Goal: Find specific page/section: Find specific page/section

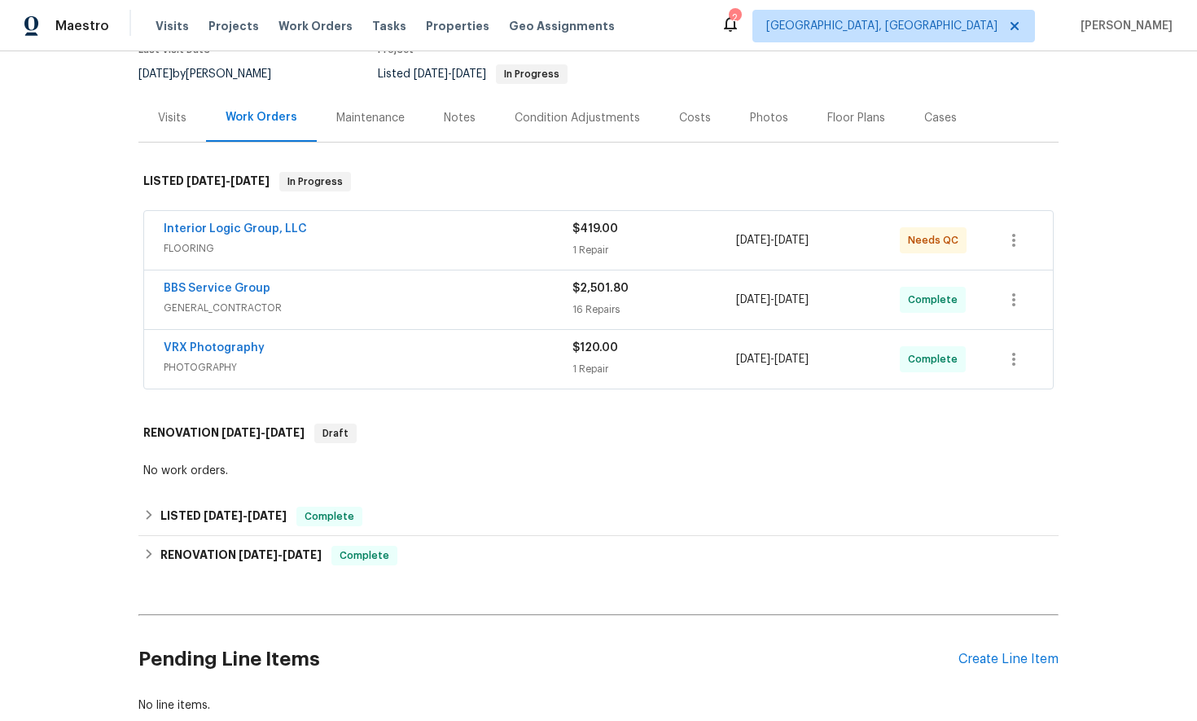
scroll to position [257, 0]
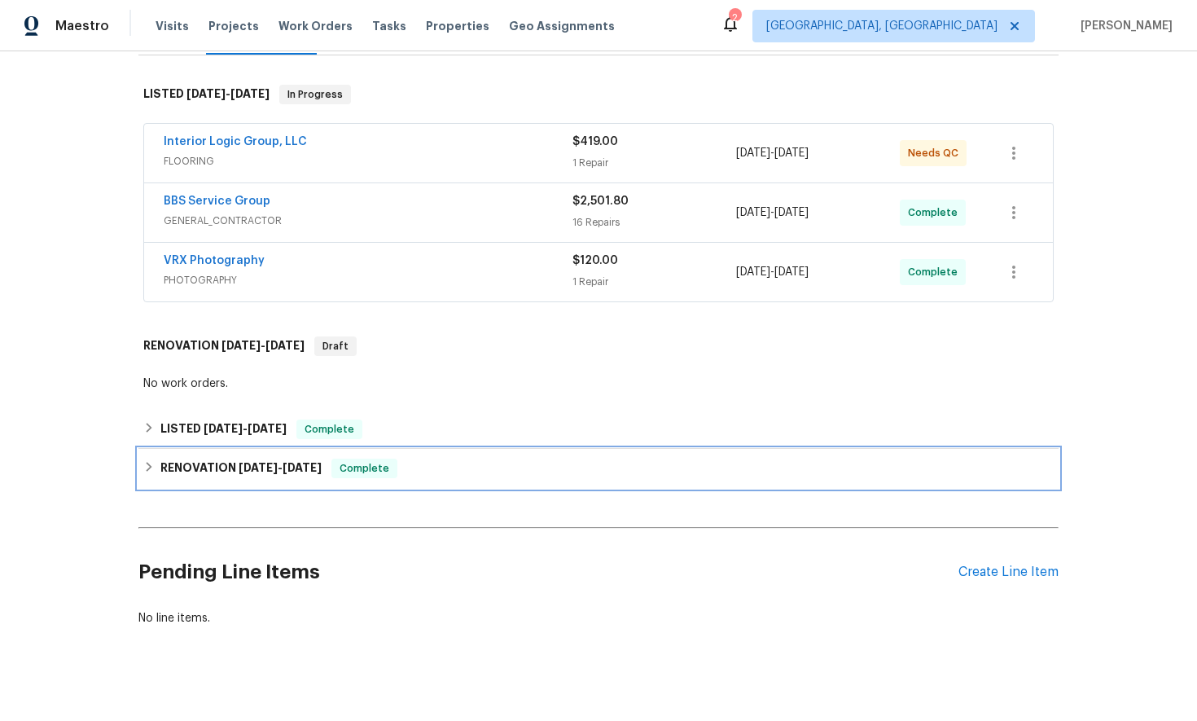
click at [151, 461] on icon at bounding box center [148, 466] width 11 height 11
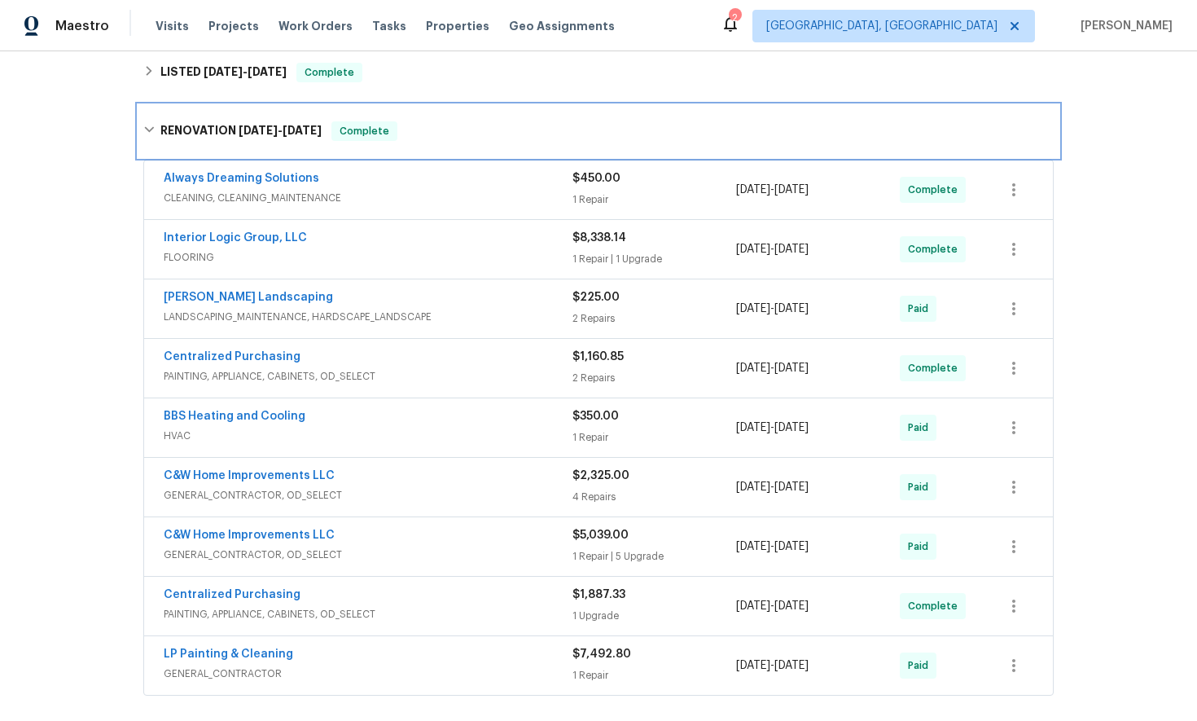
scroll to position [614, 0]
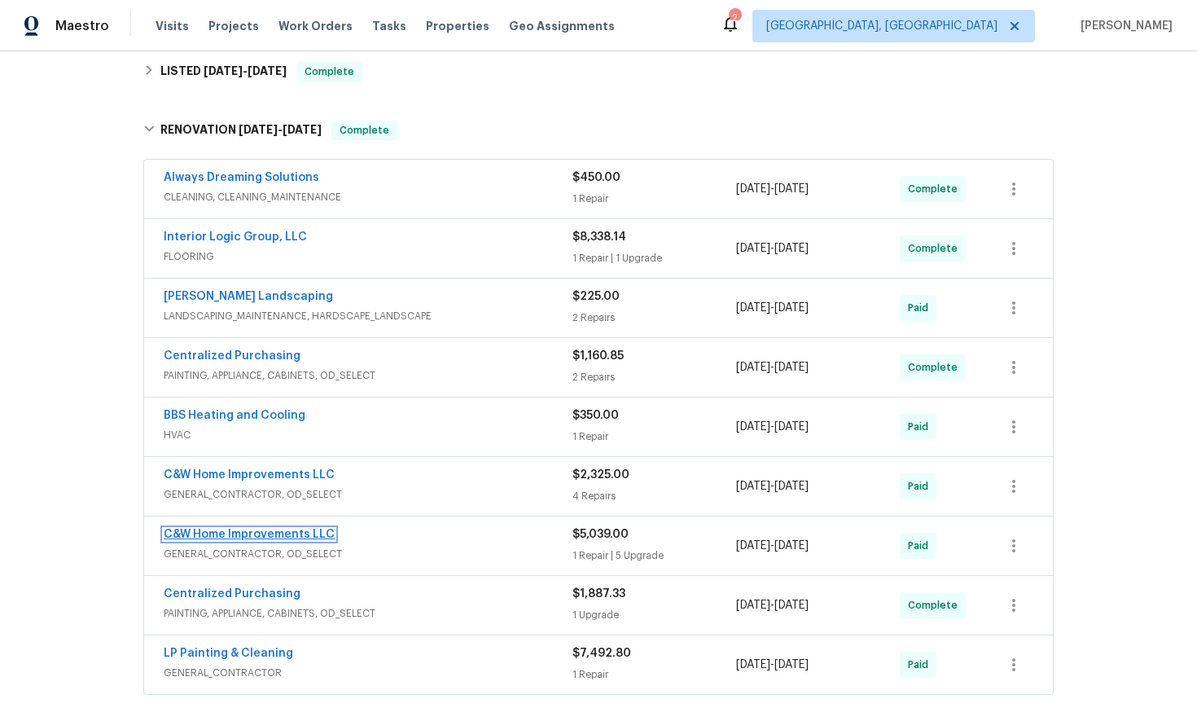
click at [262, 529] on link "C&W Home Improvements LLC" at bounding box center [249, 534] width 171 height 11
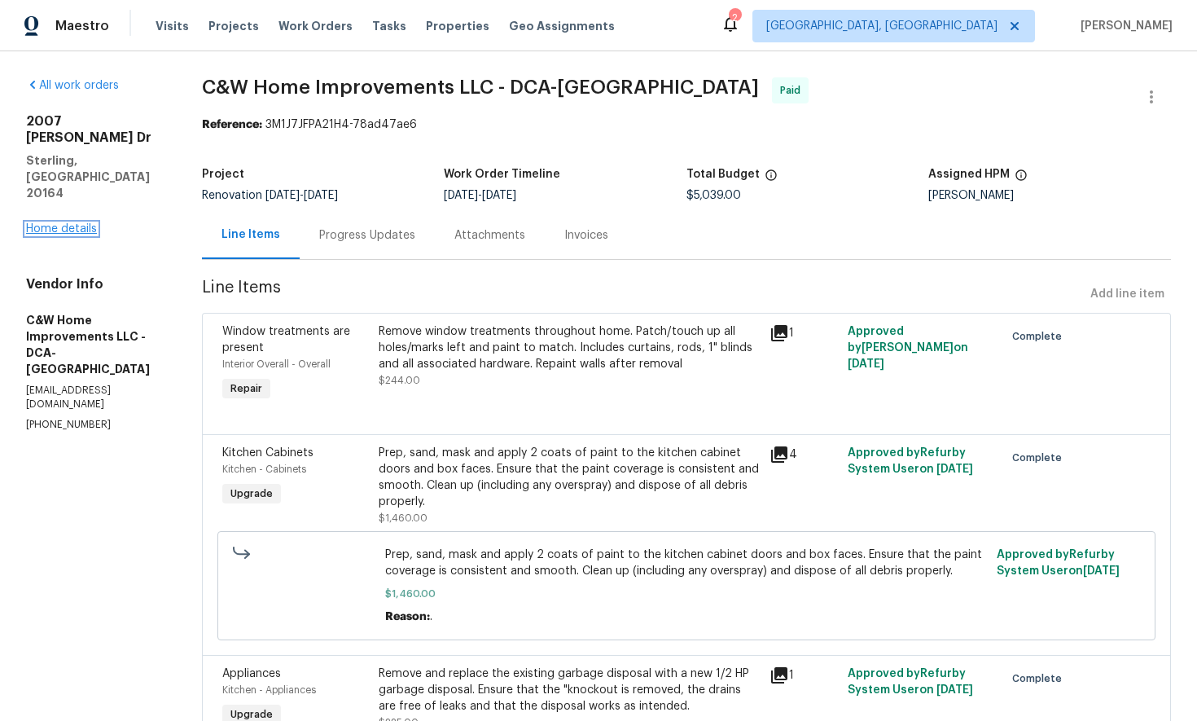
click at [65, 223] on link "Home details" at bounding box center [61, 228] width 71 height 11
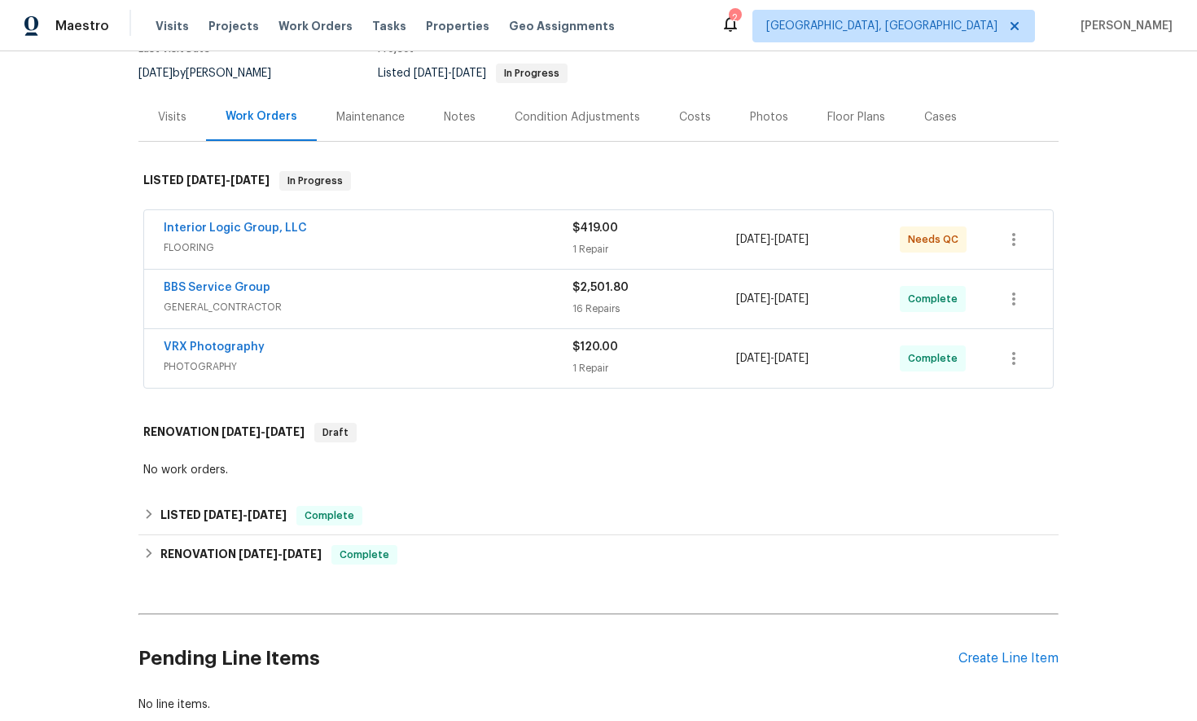
scroll to position [257, 0]
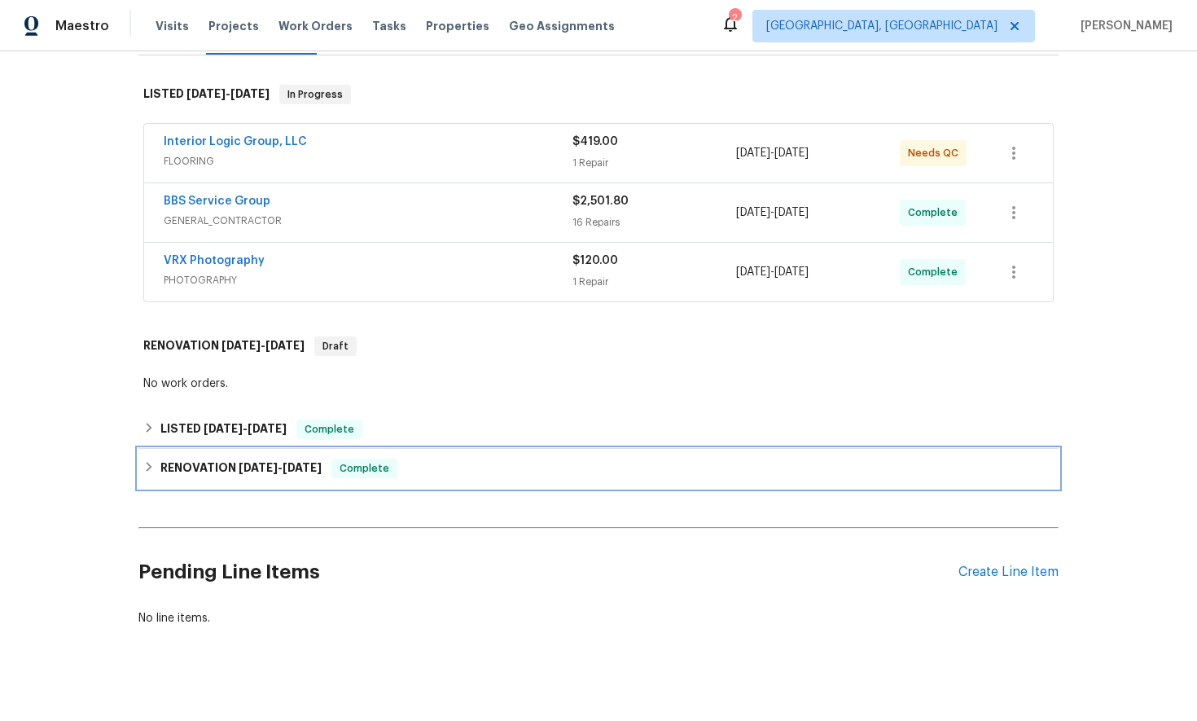
click at [147, 461] on icon at bounding box center [148, 466] width 11 height 11
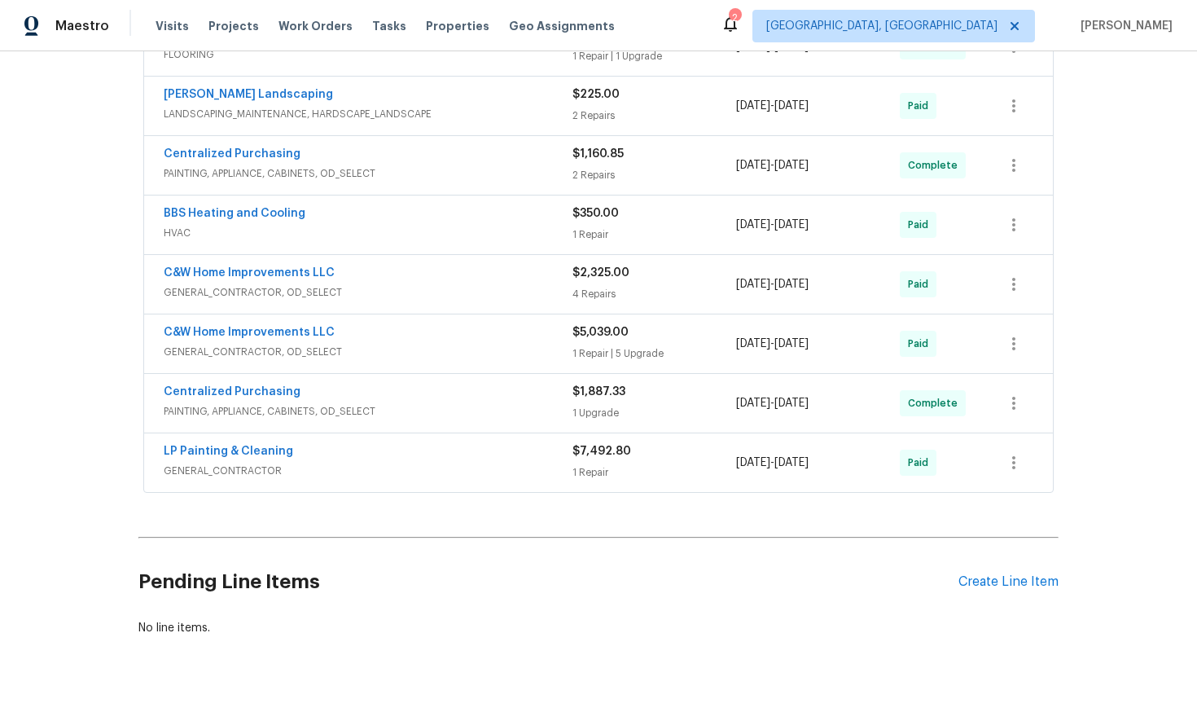
scroll to position [818, 0]
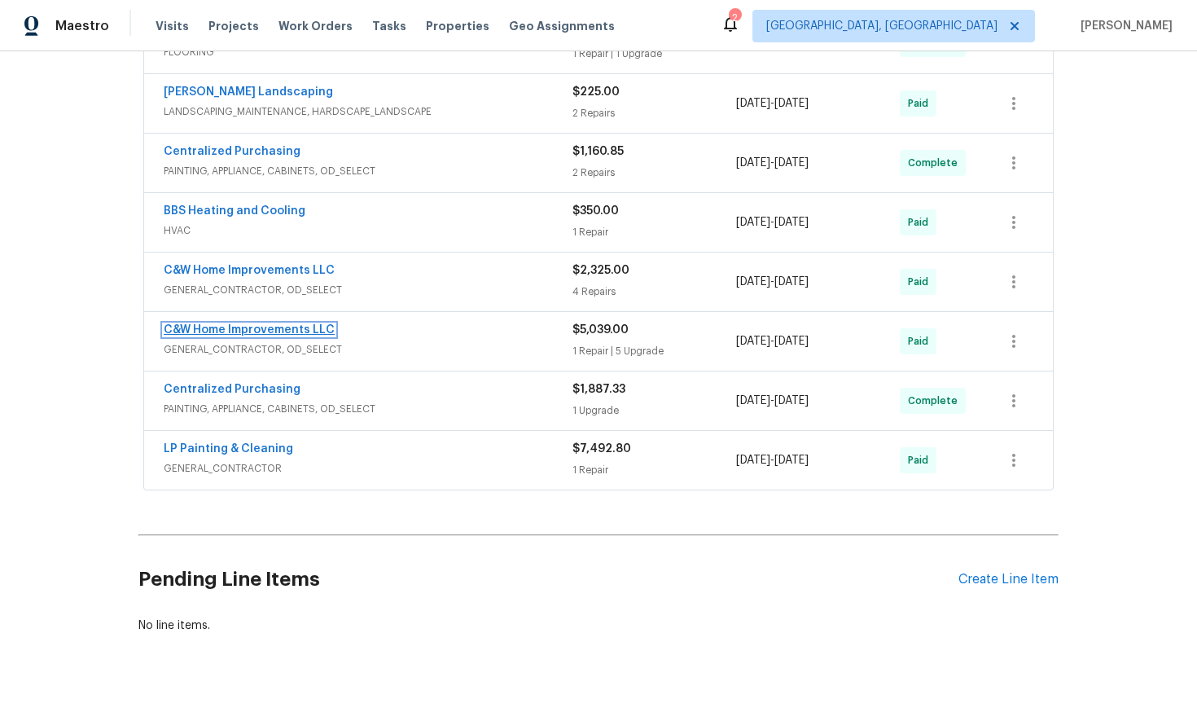
click at [236, 324] on link "C&W Home Improvements LLC" at bounding box center [249, 329] width 171 height 11
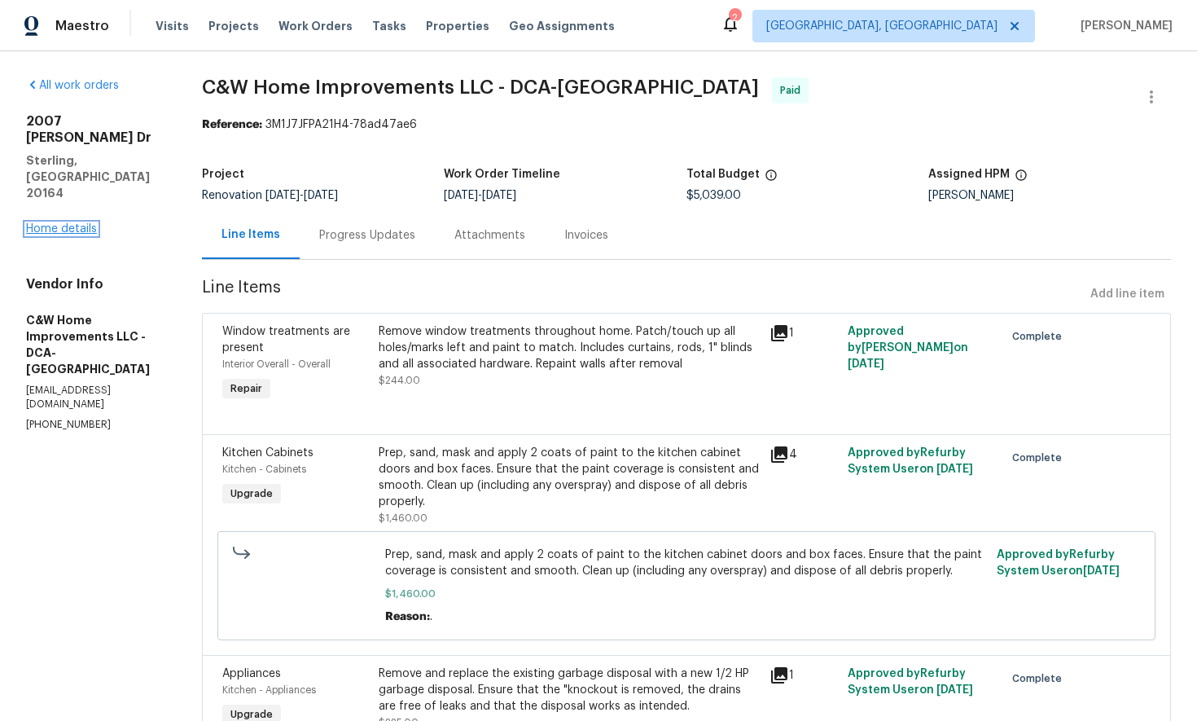
click at [76, 223] on link "Home details" at bounding box center [61, 228] width 71 height 11
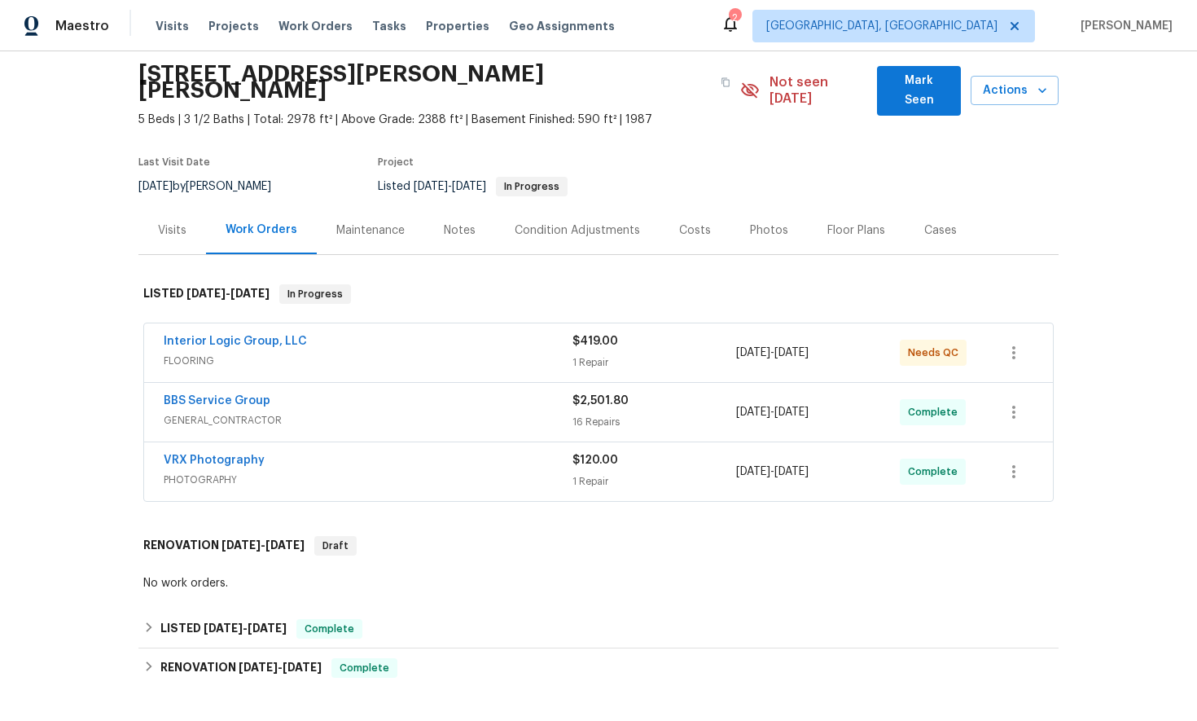
scroll to position [68, 0]
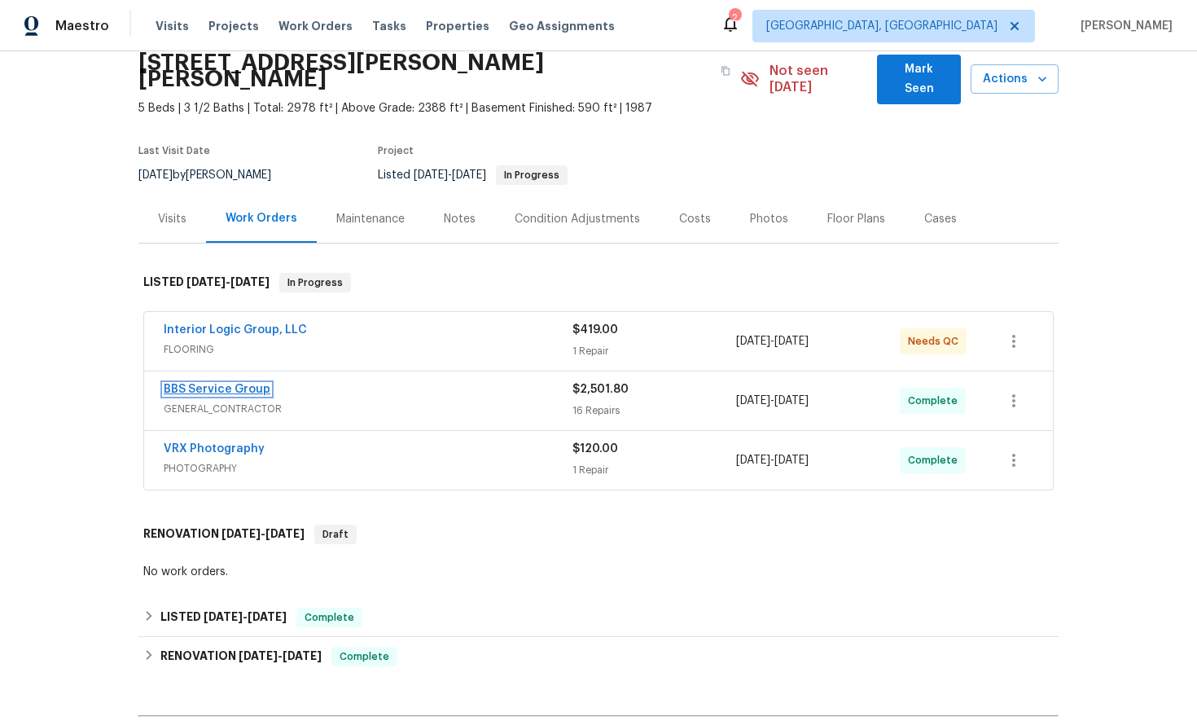
click at [230, 384] on link "BBS Service Group" at bounding box center [217, 389] width 107 height 11
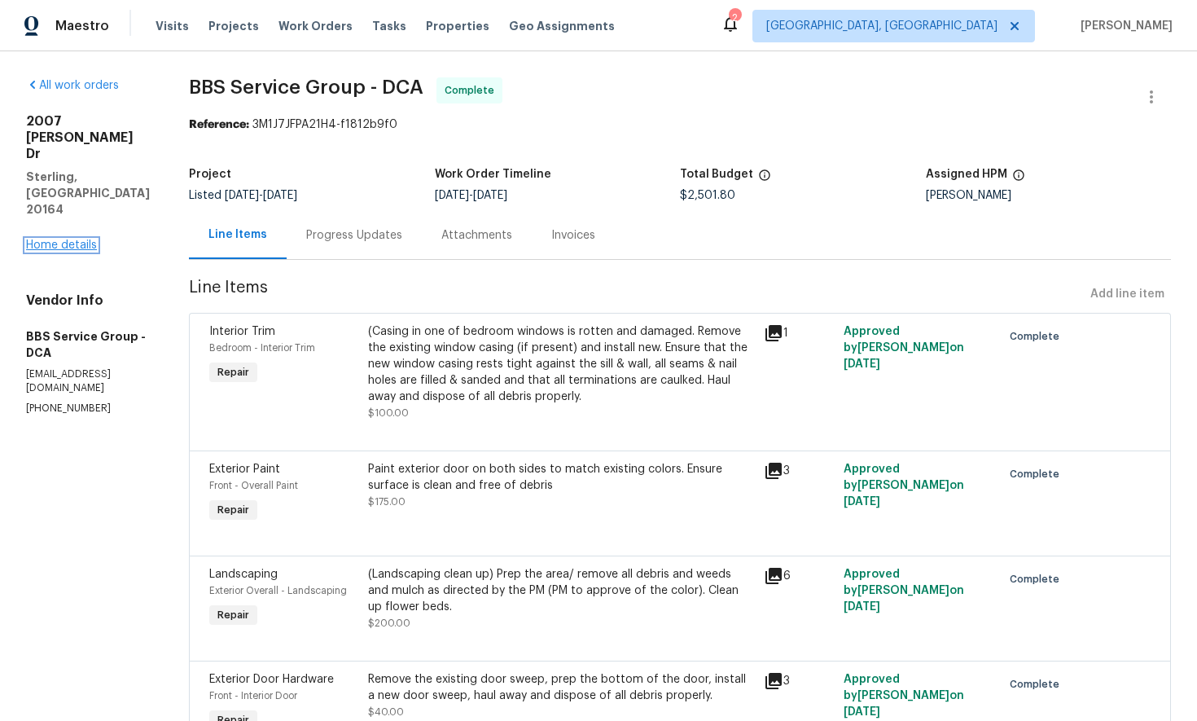
click at [64, 239] on link "Home details" at bounding box center [61, 244] width 71 height 11
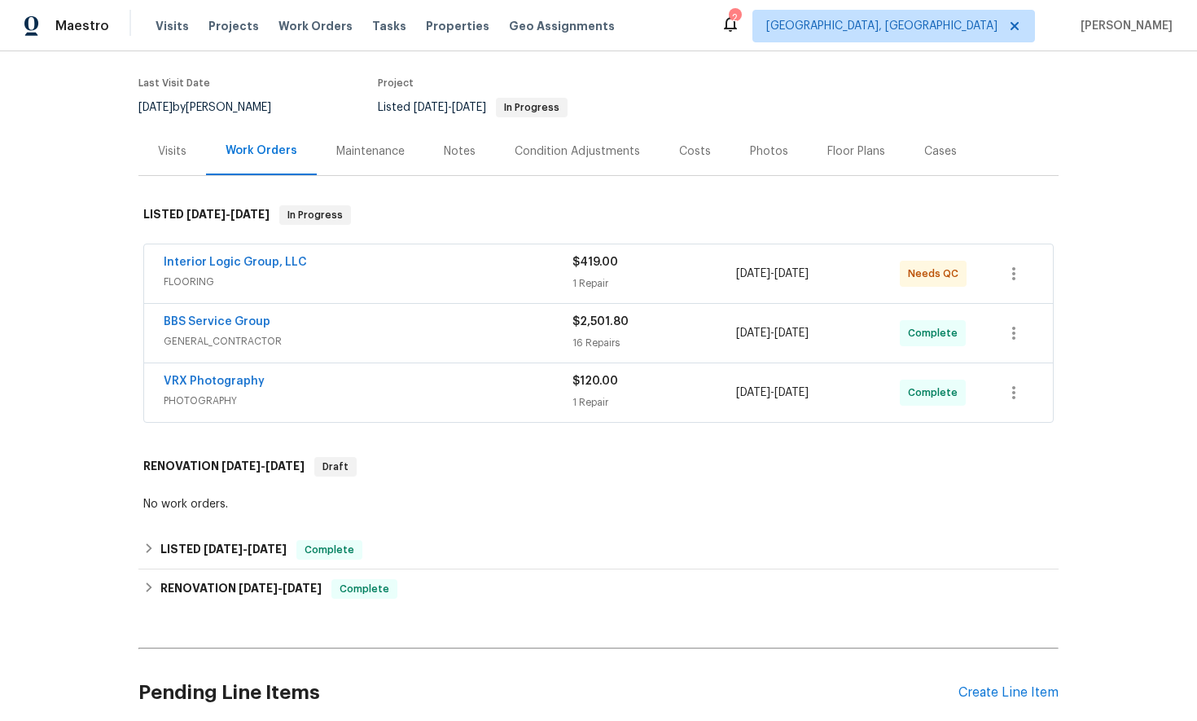
scroll to position [173, 0]
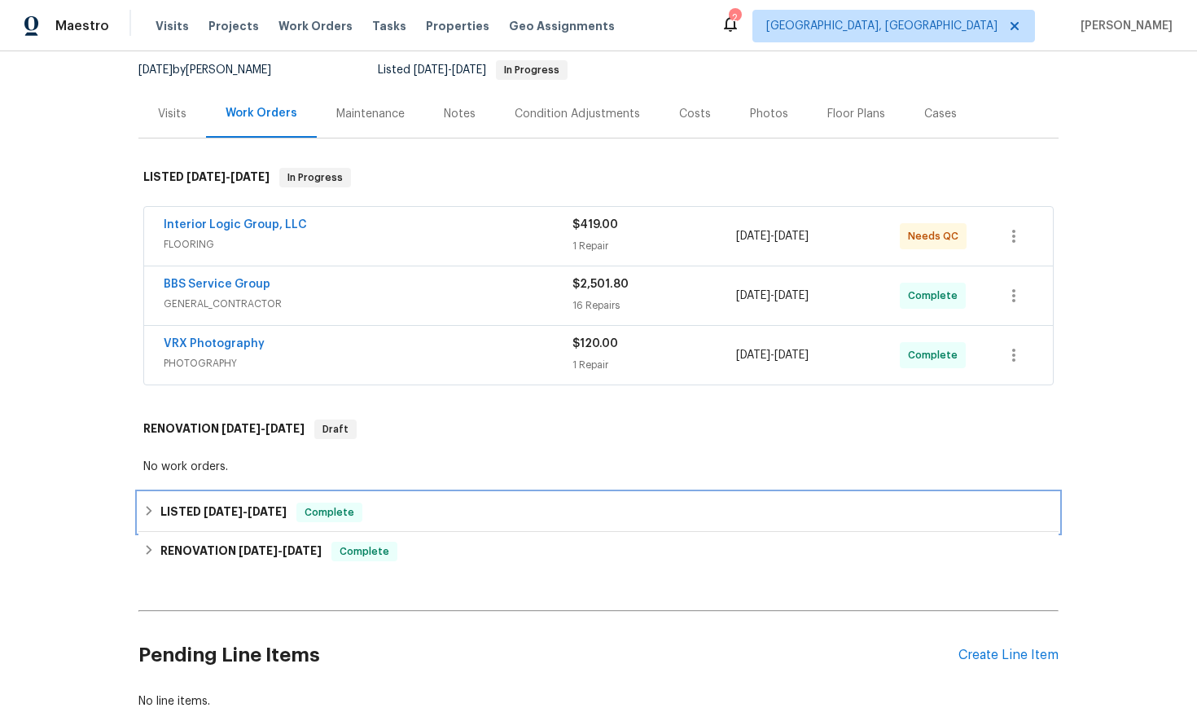
click at [144, 502] on div "LISTED [DATE] - [DATE] Complete" at bounding box center [598, 512] width 910 height 20
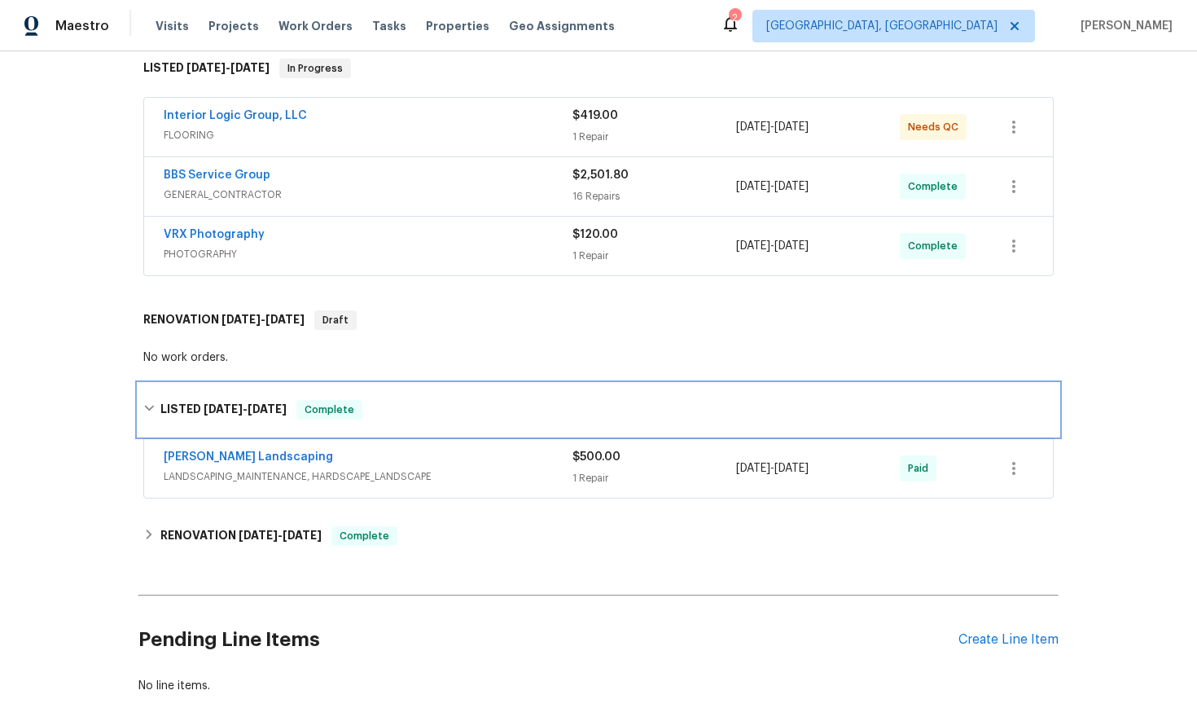
scroll to position [350, 0]
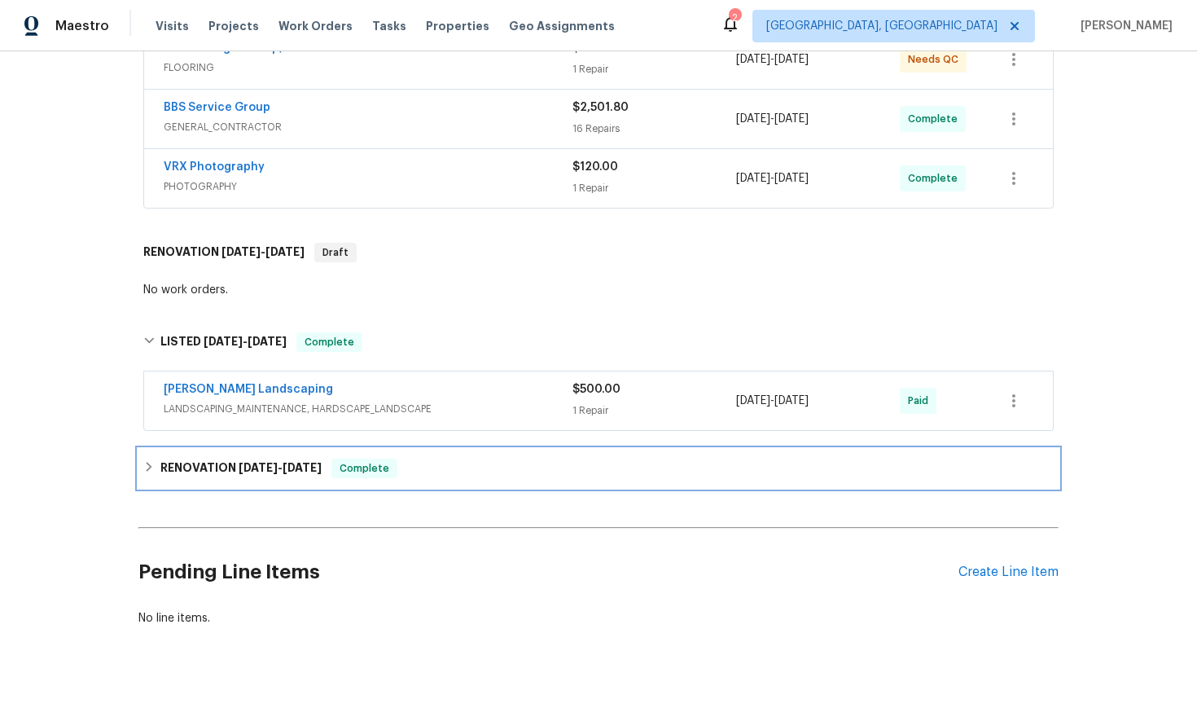
click at [146, 461] on icon at bounding box center [148, 466] width 11 height 11
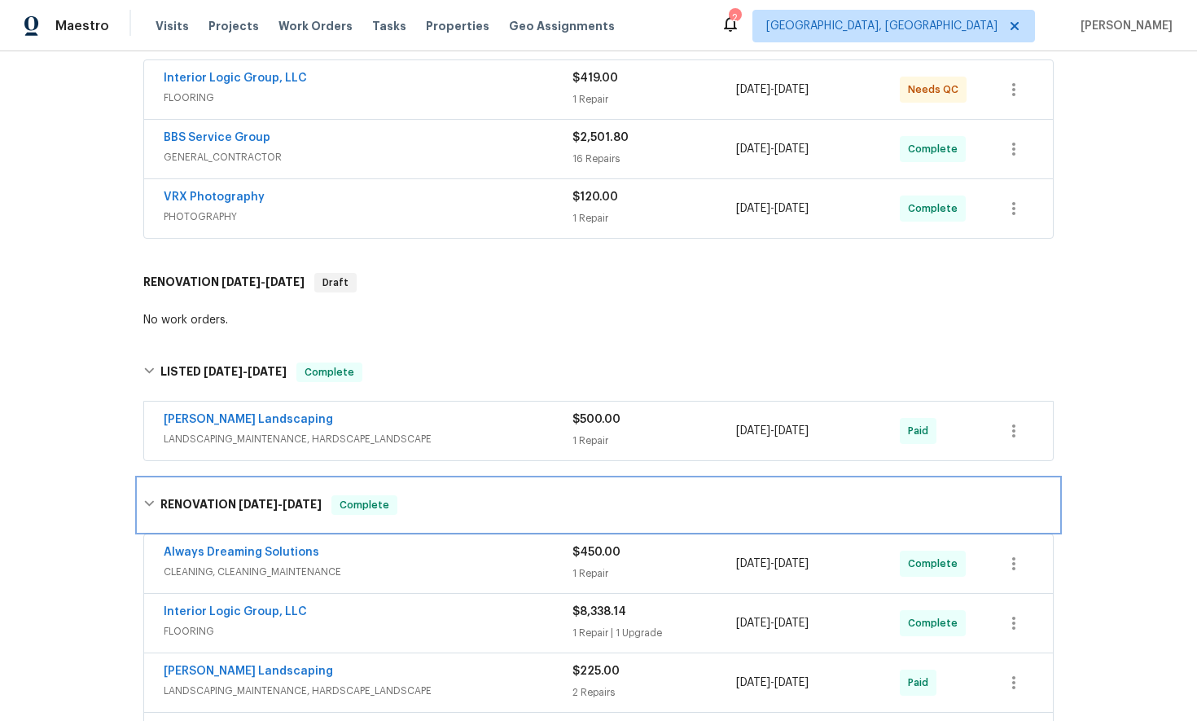
scroll to position [0, 0]
